Goal: Task Accomplishment & Management: Use online tool/utility

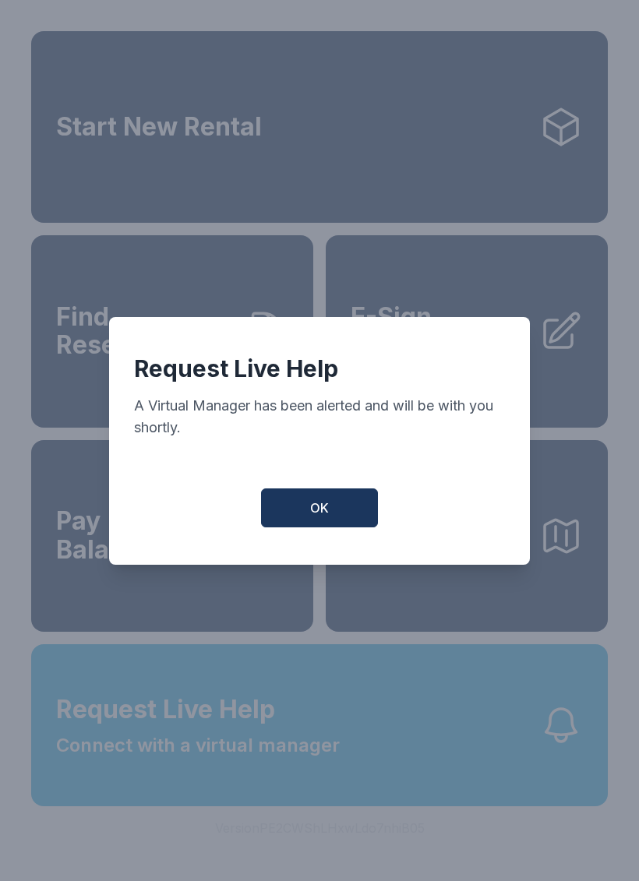
click at [362, 520] on button "OK" at bounding box center [319, 507] width 117 height 39
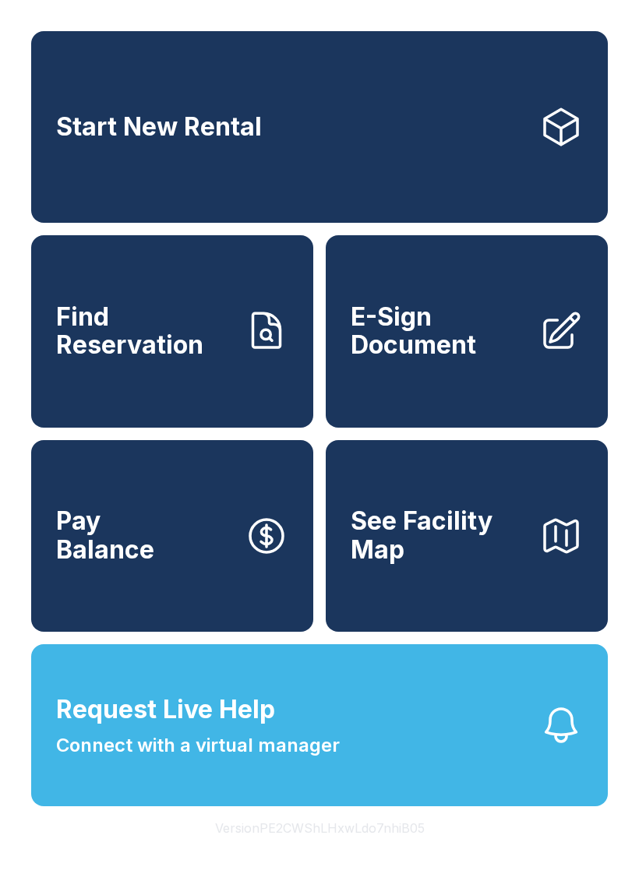
click at [439, 342] on span "E-Sign Document" at bounding box center [439, 331] width 176 height 57
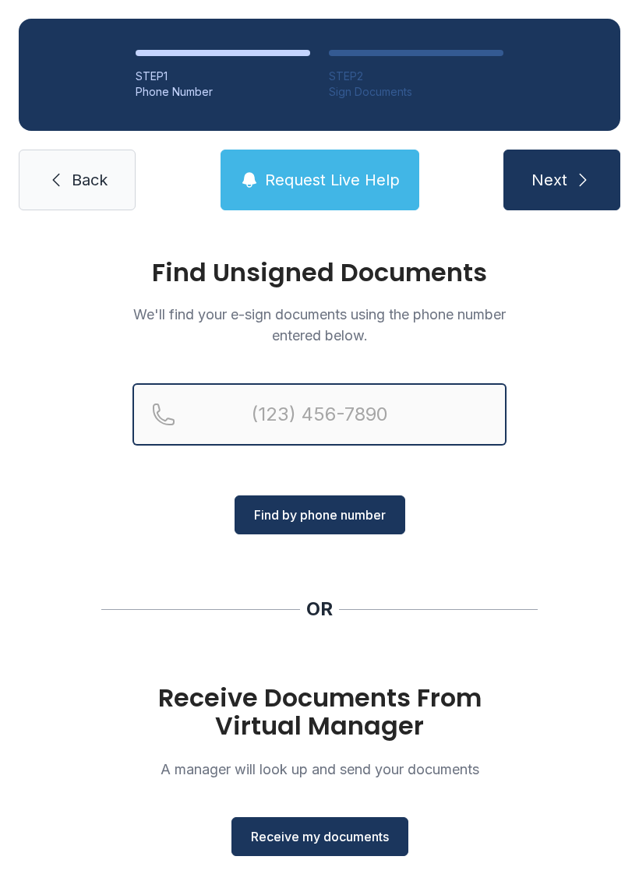
click at [298, 413] on input "Reservation phone number" at bounding box center [319, 414] width 374 height 62
type input "[PHONE_NUMBER]"
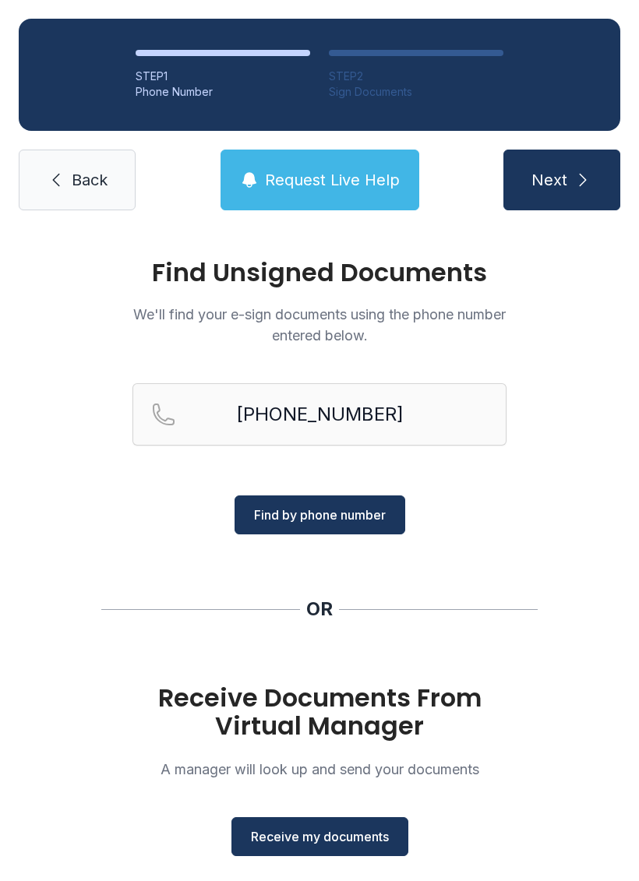
click at [329, 524] on span "Find by phone number" at bounding box center [320, 515] width 132 height 19
click at [324, 517] on span "Find by phone number" at bounding box center [320, 515] width 132 height 19
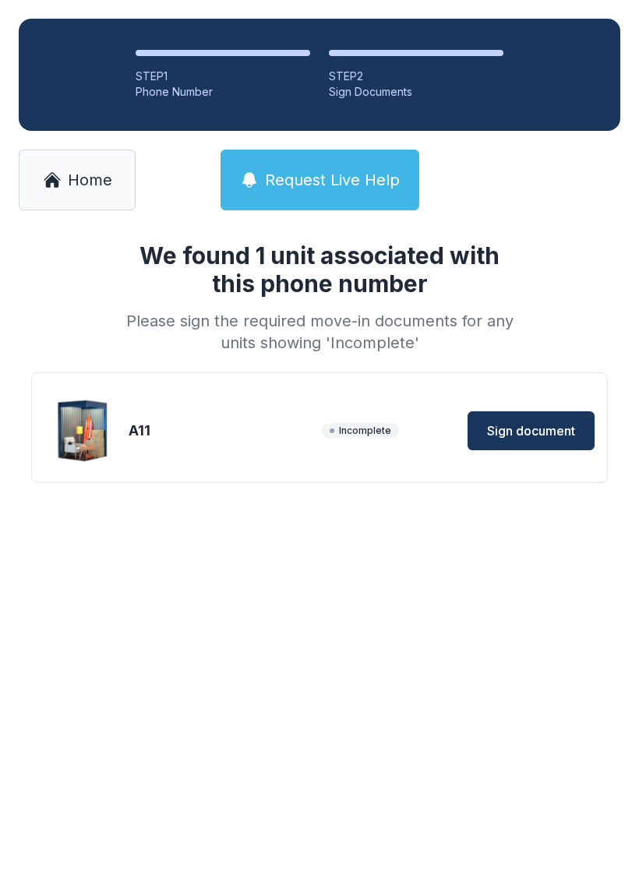
click at [521, 421] on button "Sign document" at bounding box center [530, 430] width 127 height 39
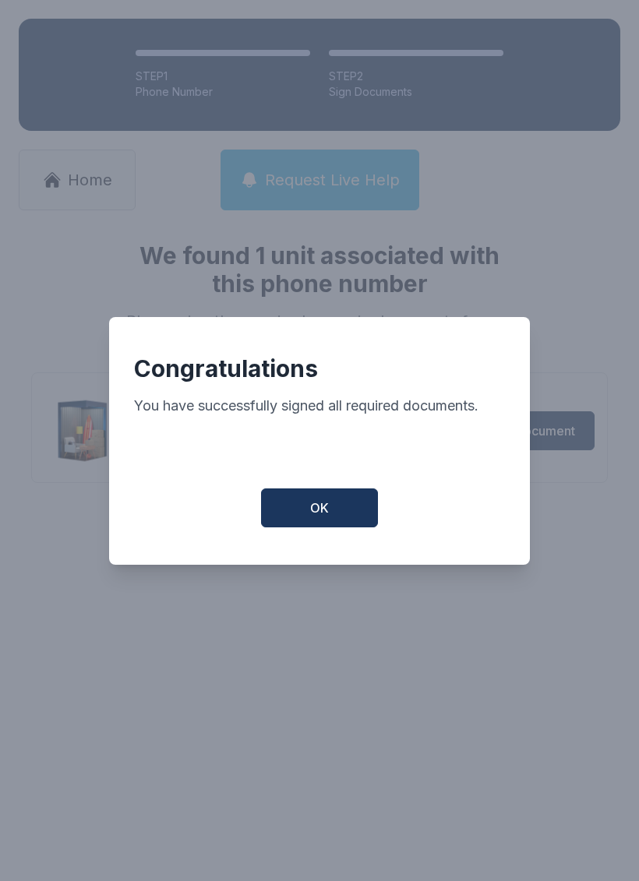
click at [333, 512] on button "OK" at bounding box center [319, 507] width 117 height 39
